Goal: Leave review/rating: Leave review/rating

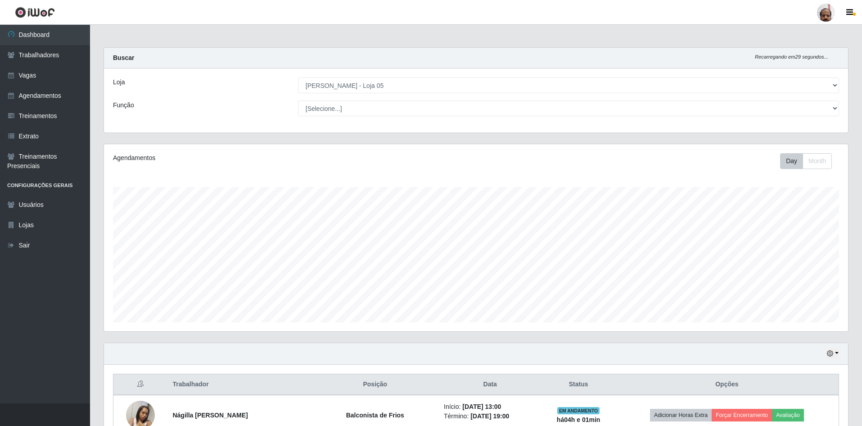
select select "252"
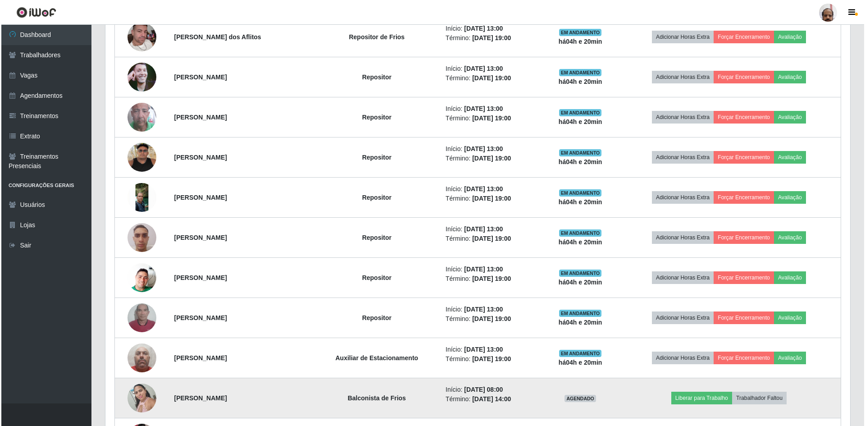
scroll to position [643, 0]
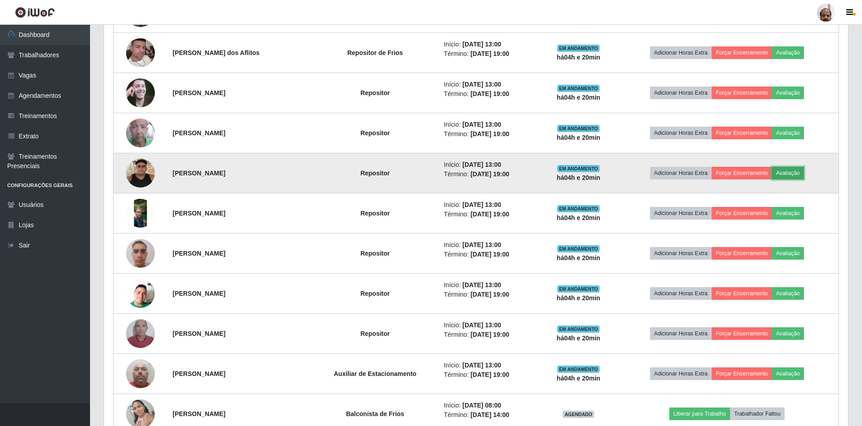
click at [792, 170] on button "Avaliação" at bounding box center [788, 173] width 32 height 13
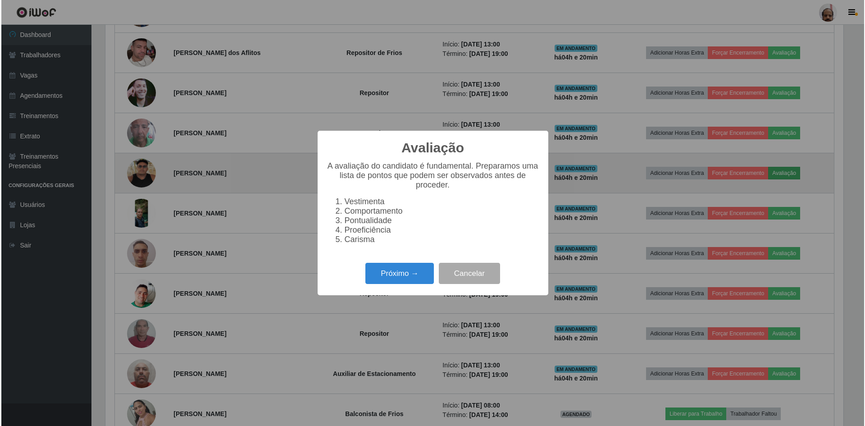
scroll to position [187, 740]
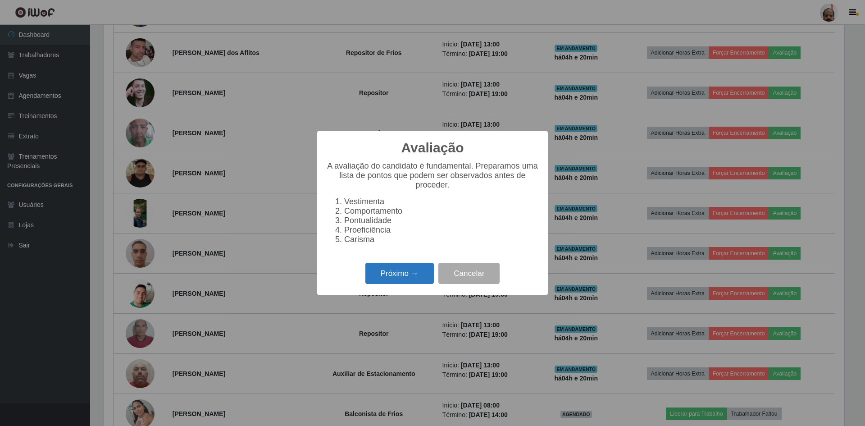
click at [390, 279] on button "Próximo →" at bounding box center [399, 273] width 68 height 21
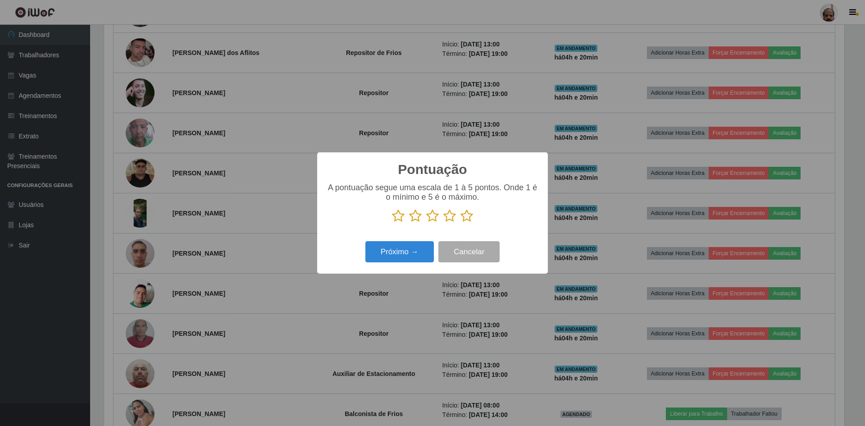
scroll to position [450169, 449616]
click at [469, 217] on icon at bounding box center [466, 216] width 13 height 14
click at [460, 222] on input "radio" at bounding box center [460, 222] width 0 height 0
click at [407, 251] on button "Próximo →" at bounding box center [399, 251] width 68 height 21
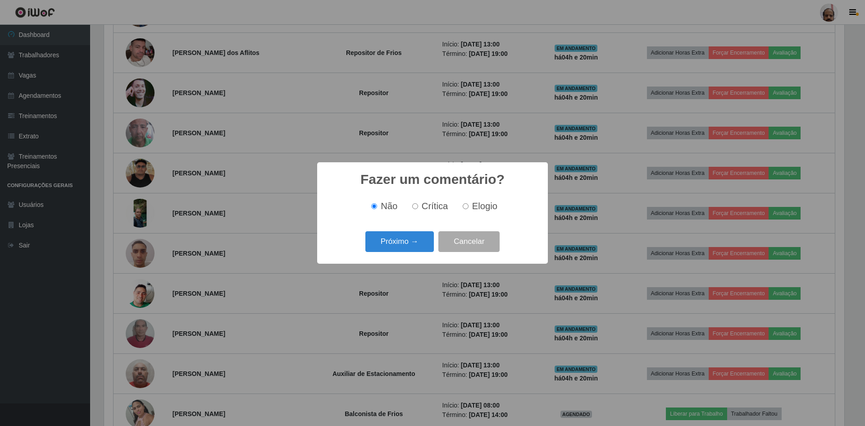
click at [464, 206] on input "Elogio" at bounding box center [466, 206] width 6 height 6
radio input "true"
click at [402, 245] on button "Próximo →" at bounding box center [399, 241] width 68 height 21
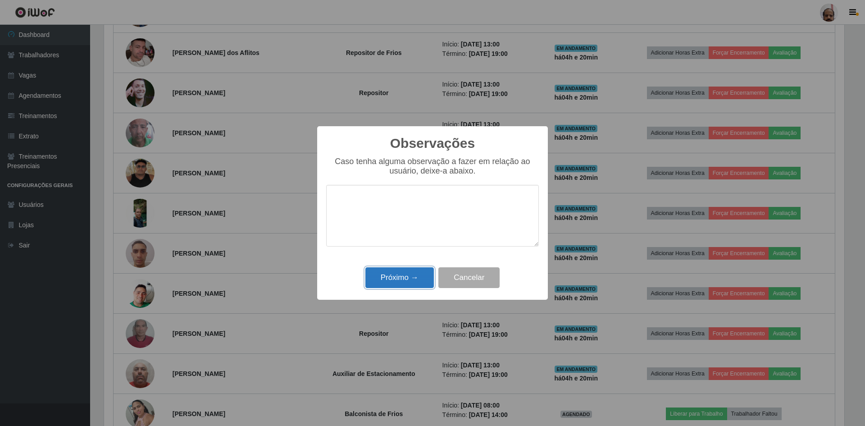
click at [397, 278] on button "Próximo →" at bounding box center [399, 277] width 68 height 21
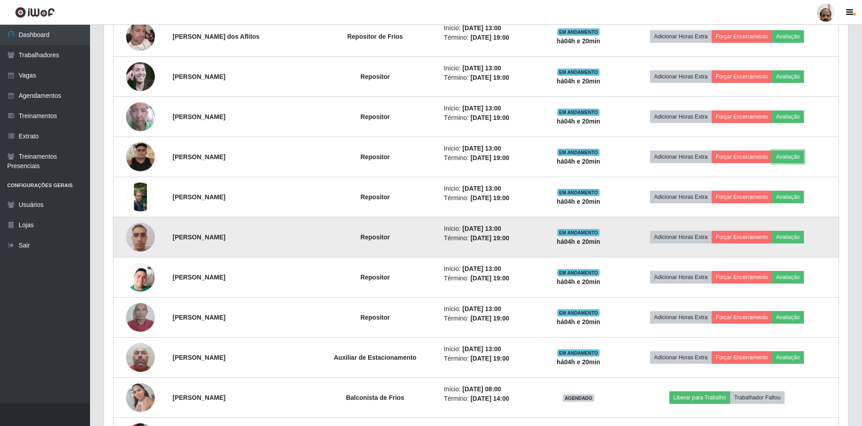
scroll to position [643, 0]
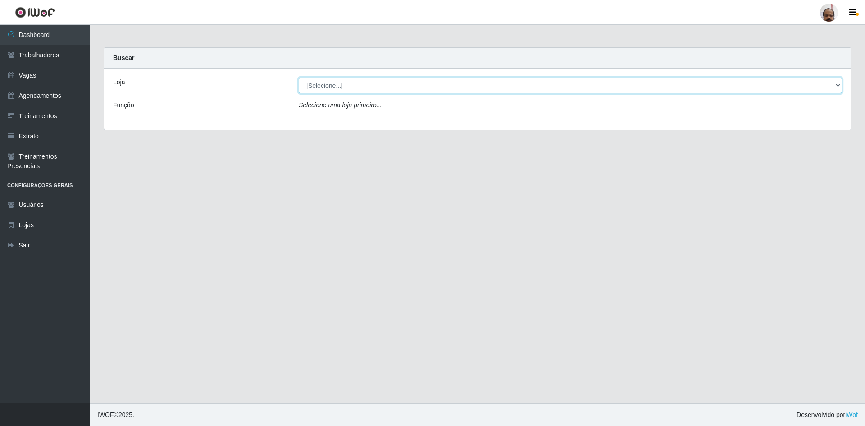
click at [340, 86] on select "[Selecione...] Mar Vermelho - Loja 05" at bounding box center [570, 85] width 543 height 16
select select "252"
click at [299, 77] on select "[Selecione...] Mar Vermelho - Loja 05" at bounding box center [570, 85] width 543 height 16
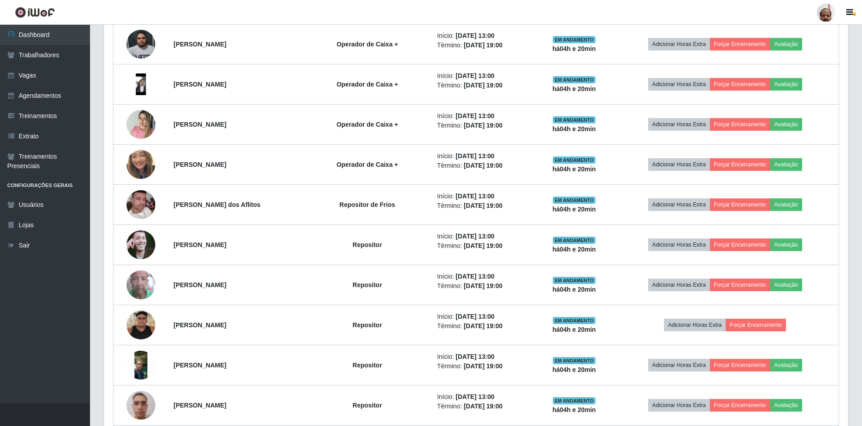
scroll to position [473, 0]
